Goal: Information Seeking & Learning: Learn about a topic

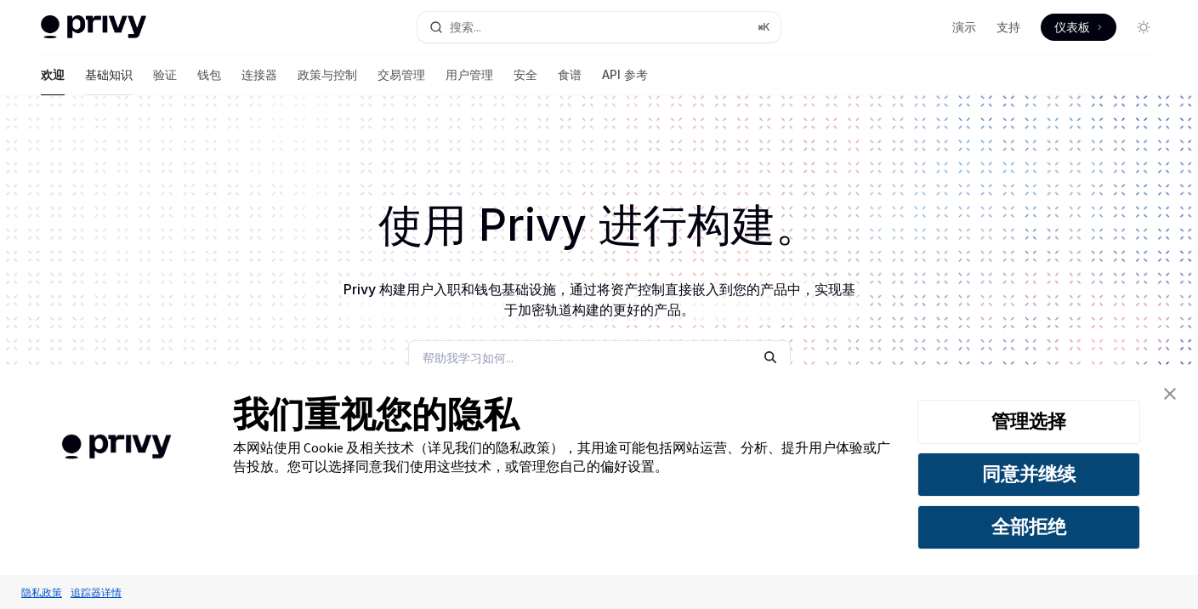
click at [85, 70] on font "基础知识" at bounding box center [109, 74] width 48 height 14
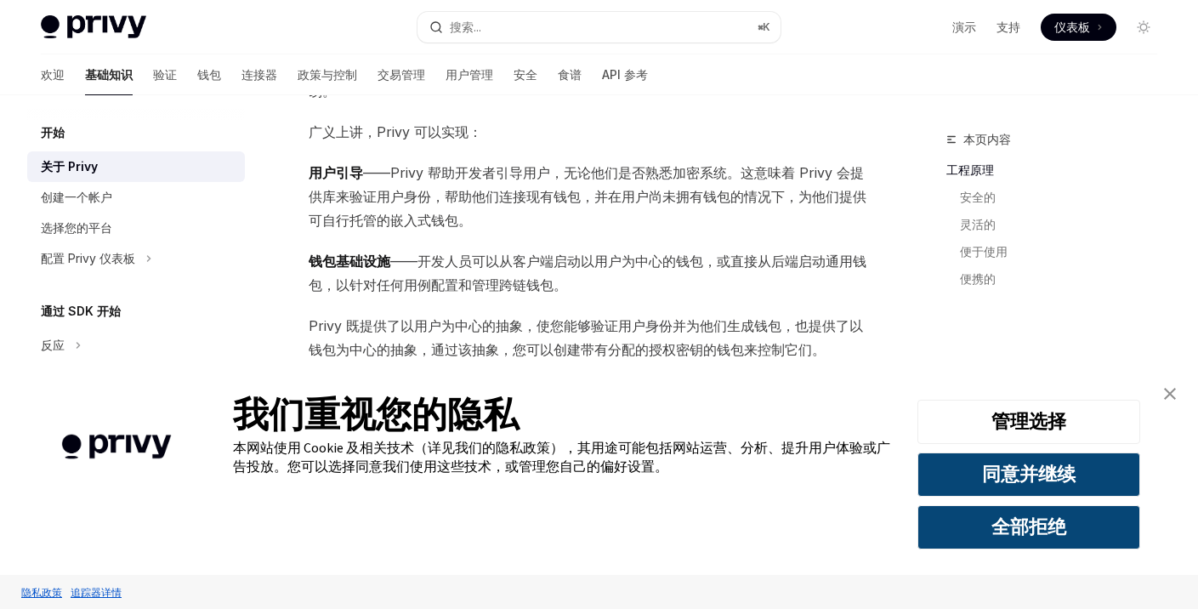
scroll to position [260, 0]
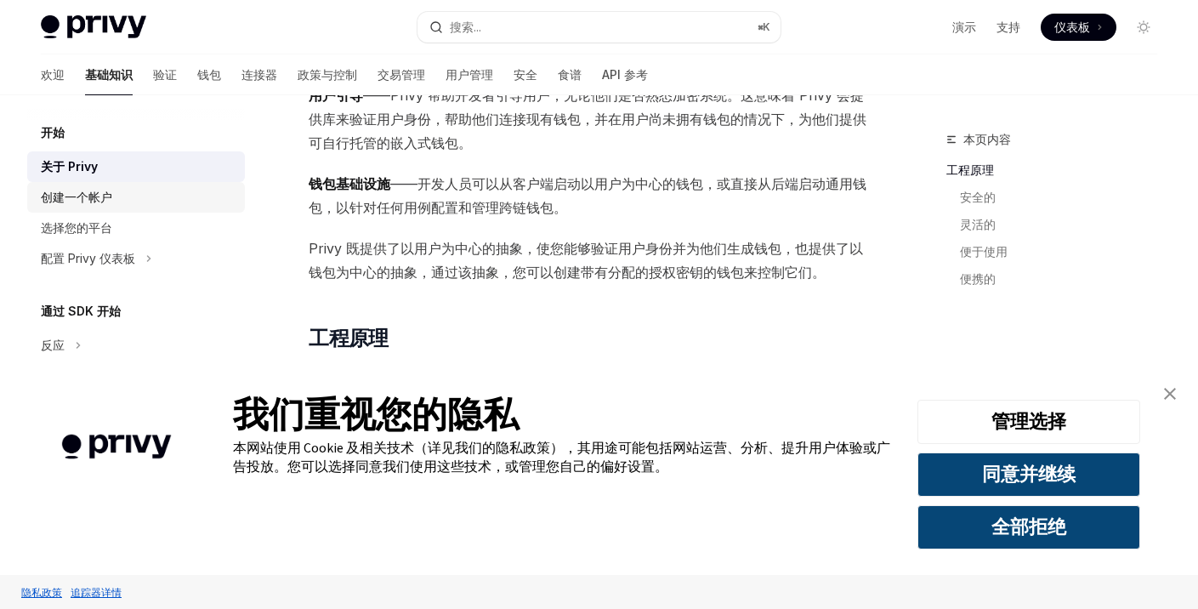
click at [119, 202] on div "创建一个帐户" at bounding box center [138, 197] width 194 height 20
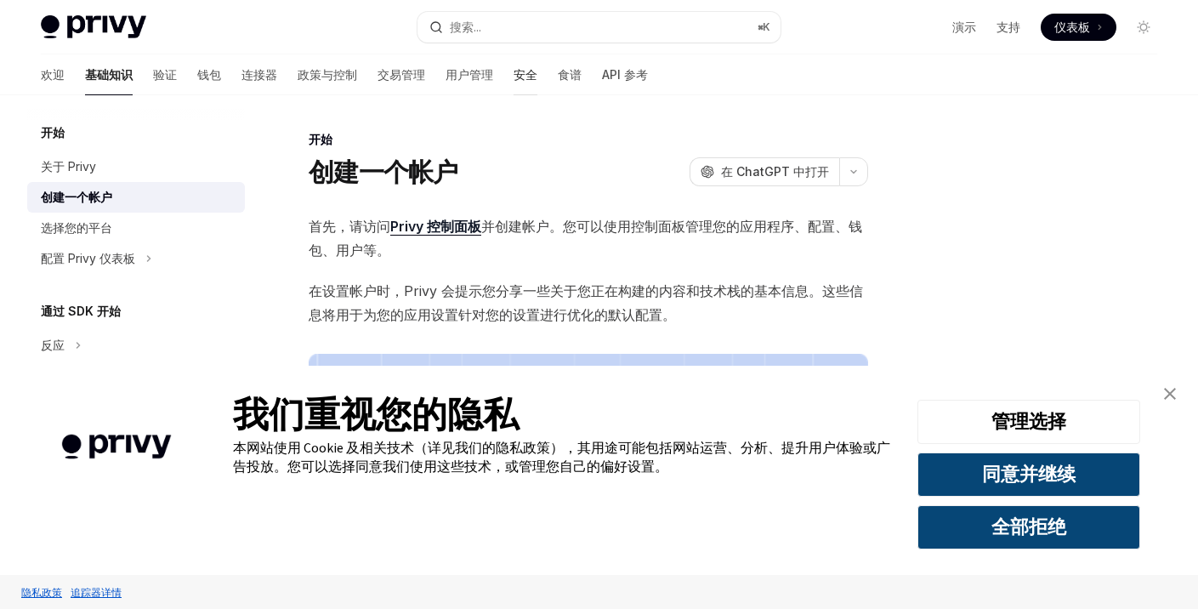
click at [514, 72] on font "安全" at bounding box center [526, 74] width 24 height 14
type textarea "*"
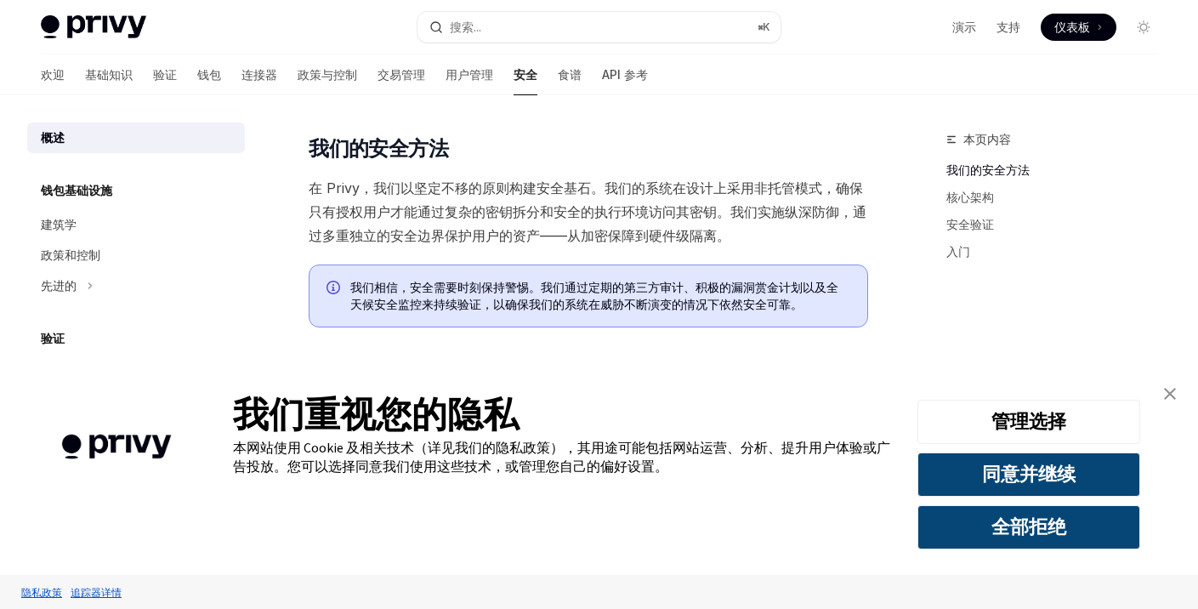
scroll to position [226, 0]
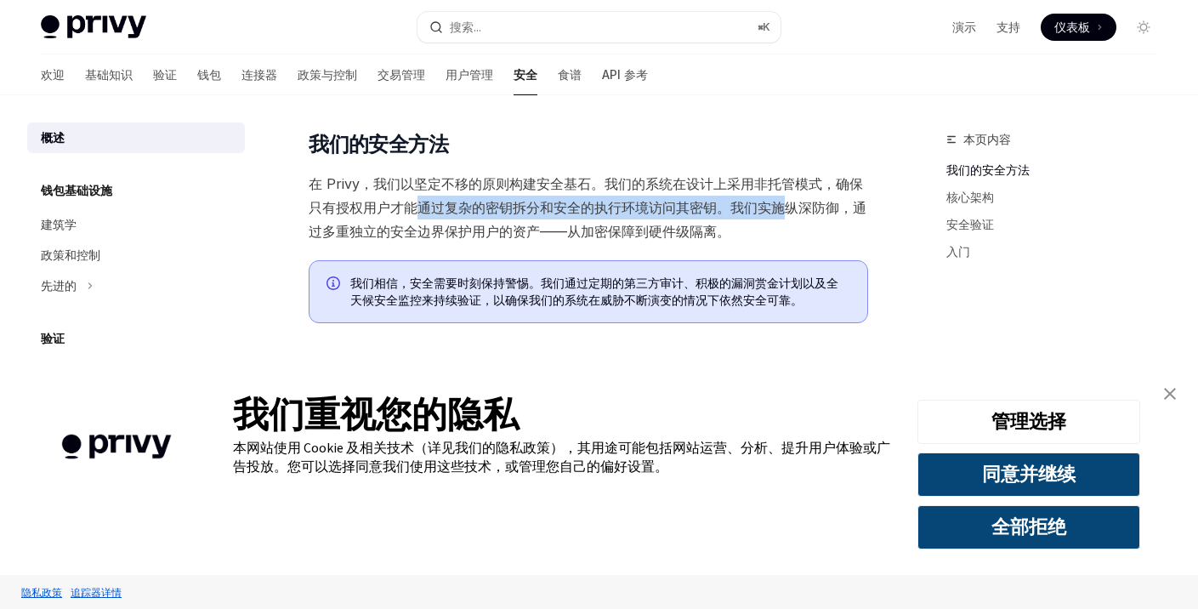
drag, startPoint x: 417, startPoint y: 208, endPoint x: 780, endPoint y: 214, distance: 363.2
click at [780, 214] on font "在 Privy，我们以坚定不移的原则构建安全基石。我们的系统在设计上采用非托管模式，确保只有授权用户才能通过复杂的密钥拆分和安全的执行环境访问其密钥。我们实施…" at bounding box center [588, 207] width 558 height 65
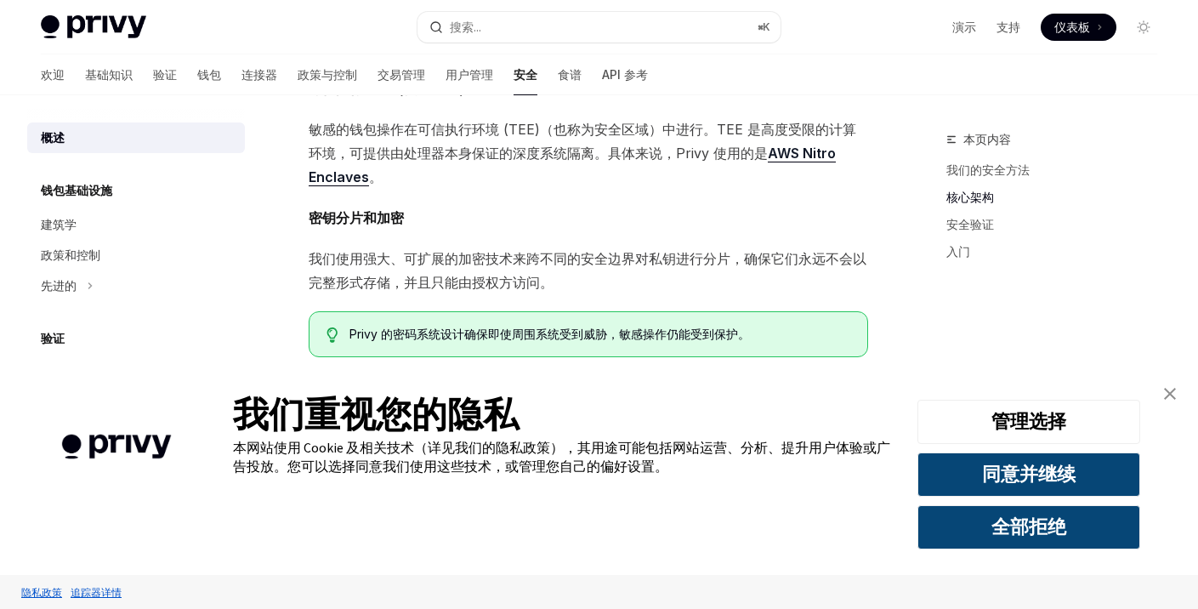
scroll to position [623, 0]
